Goal: Task Accomplishment & Management: Use online tool/utility

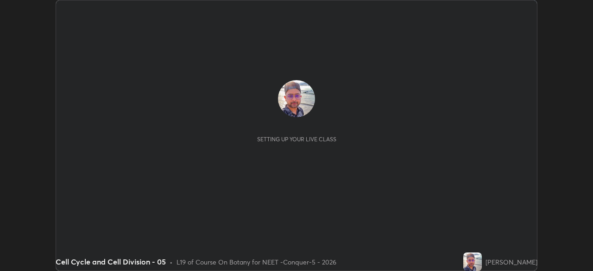
scroll to position [271, 593]
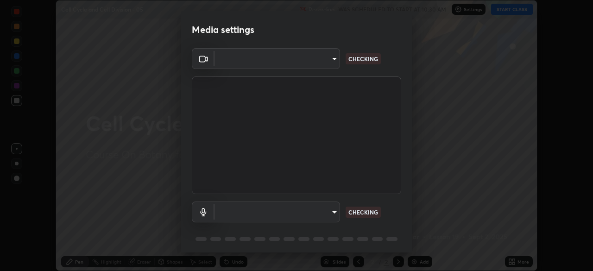
type input "bfa13ec11e3806c3eb92bf3b7126344263004e7e0ebf3fc0325b0f534c832c89"
click at [286, 210] on body "Erase all Cell Cycle and Cell Division - 05 Recording WAS SCHEDULED TO START AT…" at bounding box center [296, 135] width 593 height 271
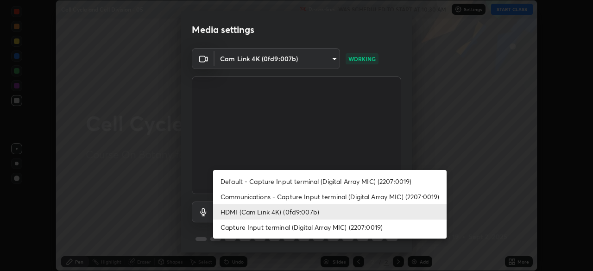
click at [274, 196] on li "Communications - Capture Input terminal (Digital Array MIC) (2207:0019)" at bounding box center [330, 196] width 234 height 15
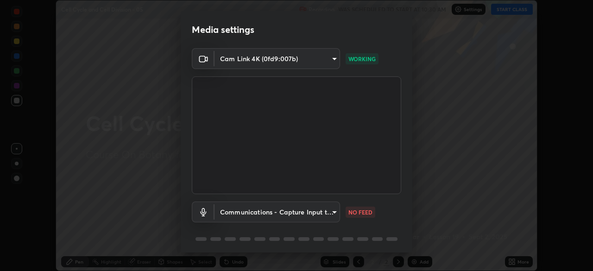
click at [271, 213] on body "Erase all Cell Cycle and Cell Division - 05 Recording WAS SCHEDULED TO START AT…" at bounding box center [296, 135] width 593 height 271
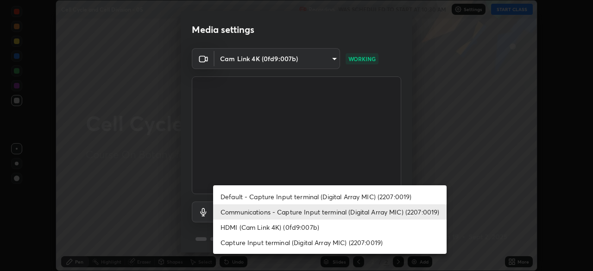
click at [271, 228] on li "HDMI (Cam Link 4K) (0fd9:007b)" at bounding box center [330, 227] width 234 height 15
type input "0386923fb9024cbaf178a4a2fd8e3b751ee26661207c8dbefa86137fe9378b42"
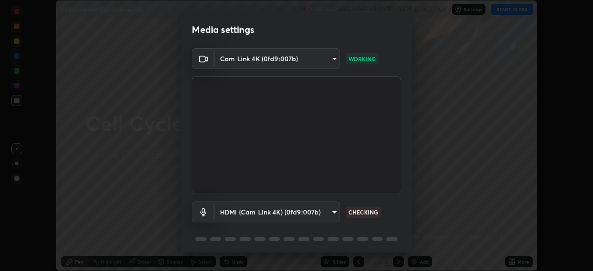
scroll to position [33, 0]
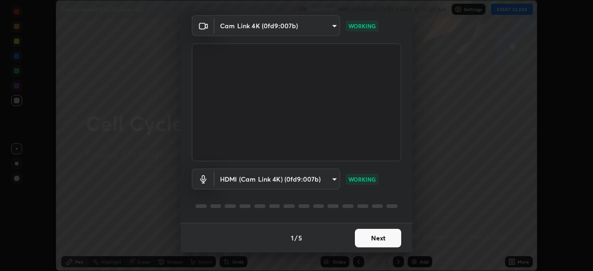
click at [380, 239] on button "Next" at bounding box center [378, 238] width 46 height 19
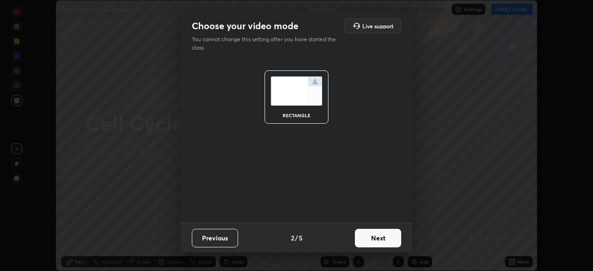
scroll to position [0, 0]
click at [378, 241] on button "Next" at bounding box center [378, 238] width 46 height 19
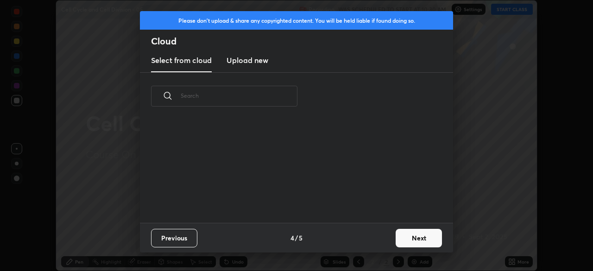
click at [383, 239] on div "Previous 4 / 5 Next" at bounding box center [296, 238] width 313 height 30
click at [408, 237] on button "Next" at bounding box center [419, 238] width 46 height 19
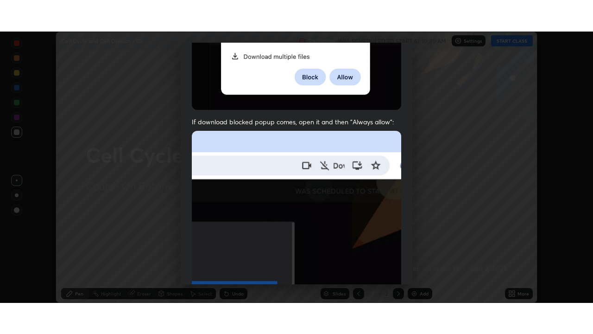
scroll to position [222, 0]
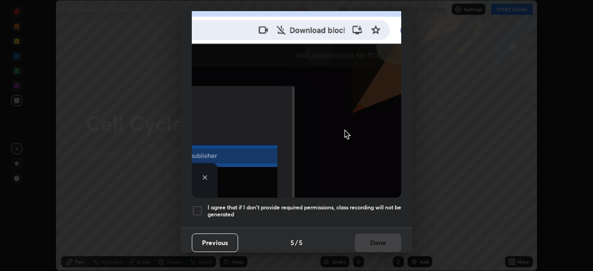
click at [196, 207] on div at bounding box center [197, 210] width 11 height 11
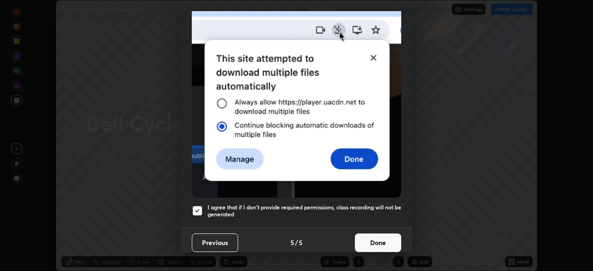
click at [370, 240] on button "Done" at bounding box center [378, 243] width 46 height 19
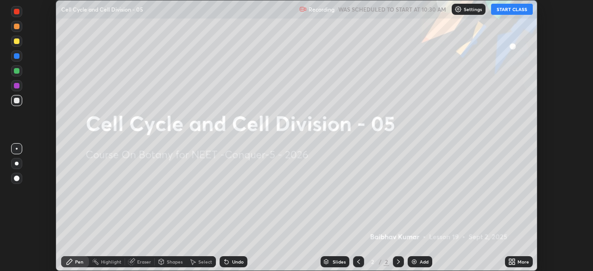
click at [509, 12] on button "START CLASS" at bounding box center [512, 9] width 42 height 11
click at [510, 260] on icon at bounding box center [510, 260] width 2 height 2
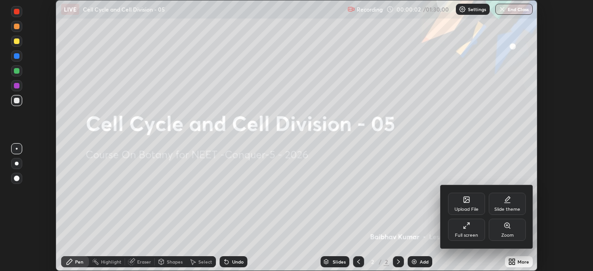
click at [469, 230] on div "Full screen" at bounding box center [466, 230] width 37 height 22
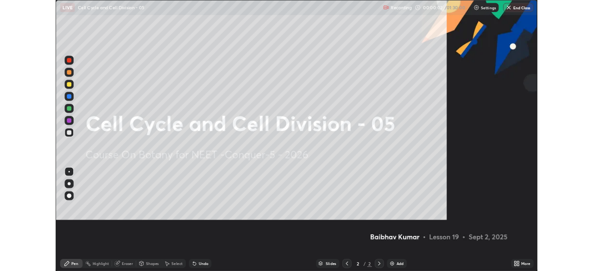
scroll to position [334, 593]
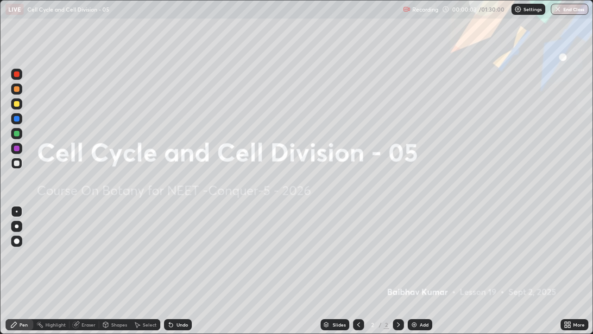
click at [17, 226] on div at bounding box center [17, 226] width 4 height 4
click at [13, 271] on icon at bounding box center [14, 325] width 6 height 6
click at [17, 225] on div at bounding box center [17, 226] width 4 height 4
click at [566, 271] on icon at bounding box center [566, 326] width 2 height 2
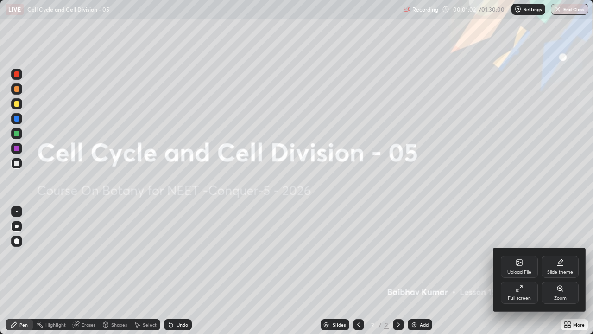
click at [520, 271] on div "Full screen" at bounding box center [519, 292] width 37 height 22
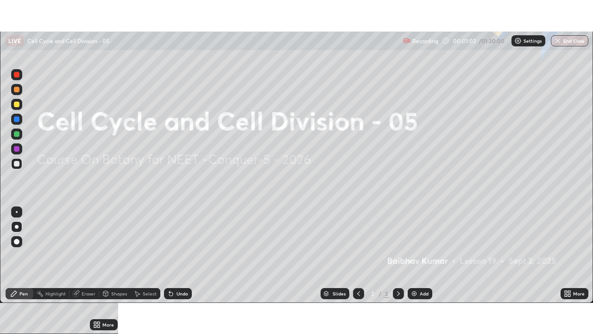
scroll to position [46071, 45749]
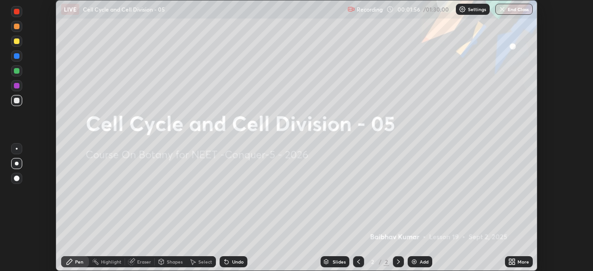
click at [513, 263] on icon at bounding box center [514, 263] width 2 height 2
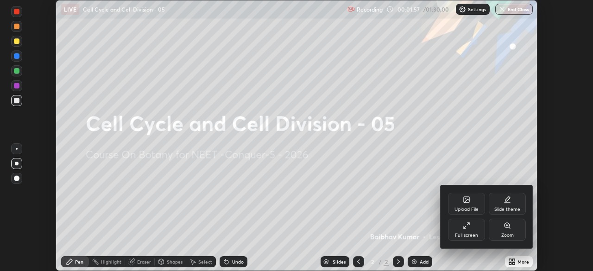
click at [468, 235] on div "Full screen" at bounding box center [466, 235] width 23 height 5
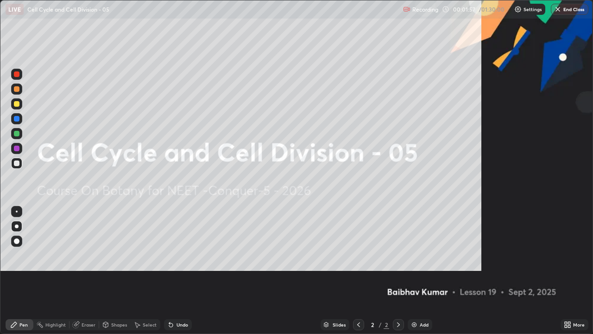
scroll to position [334, 593]
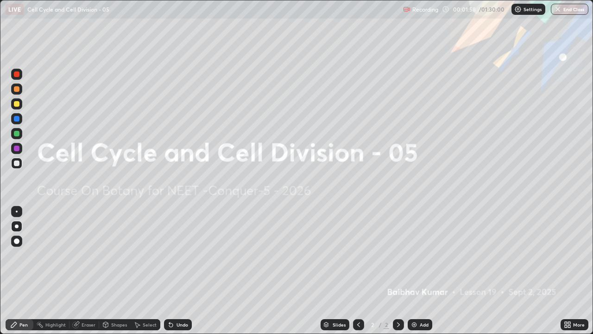
click at [520, 12] on img at bounding box center [517, 9] width 7 height 7
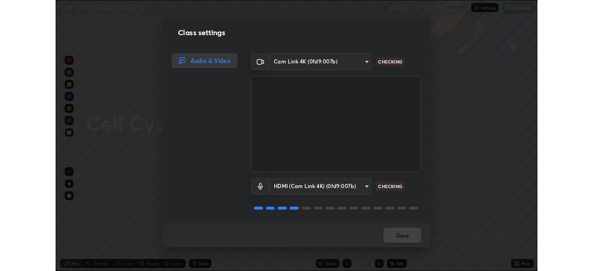
scroll to position [1, 0]
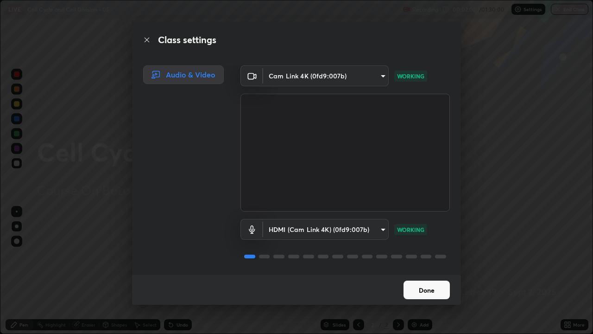
click at [425, 271] on button "Done" at bounding box center [427, 289] width 46 height 19
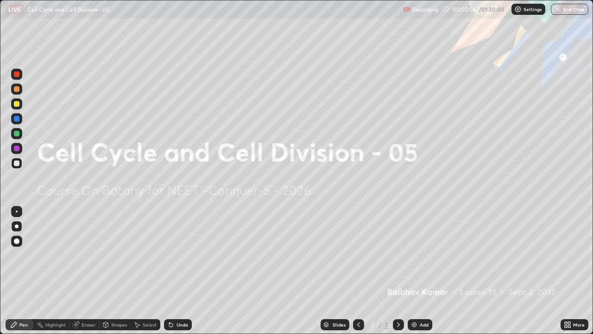
click at [570, 271] on icon at bounding box center [569, 326] width 2 height 2
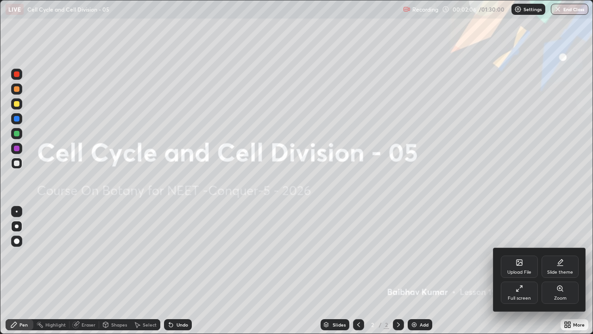
click at [525, 271] on div "Full screen" at bounding box center [519, 298] width 23 height 5
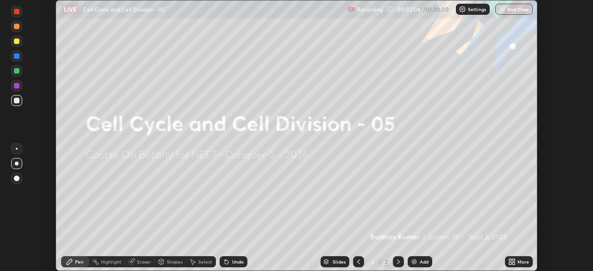
scroll to position [46071, 45749]
